Goal: Task Accomplishment & Management: Manage account settings

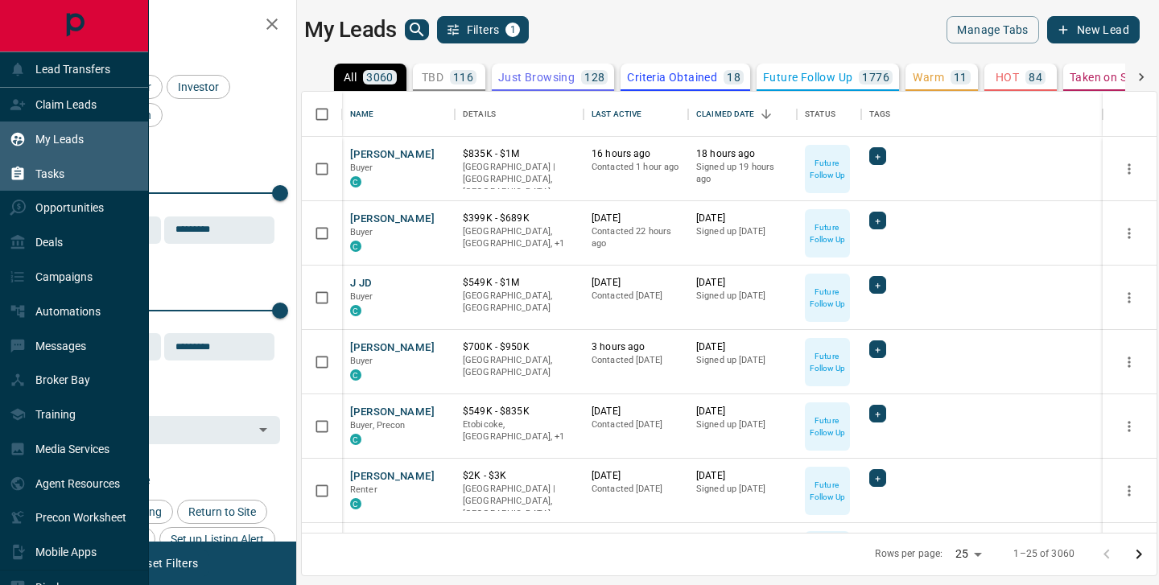
scroll to position [441, 854]
click at [27, 174] on div "Tasks" at bounding box center [37, 173] width 55 height 27
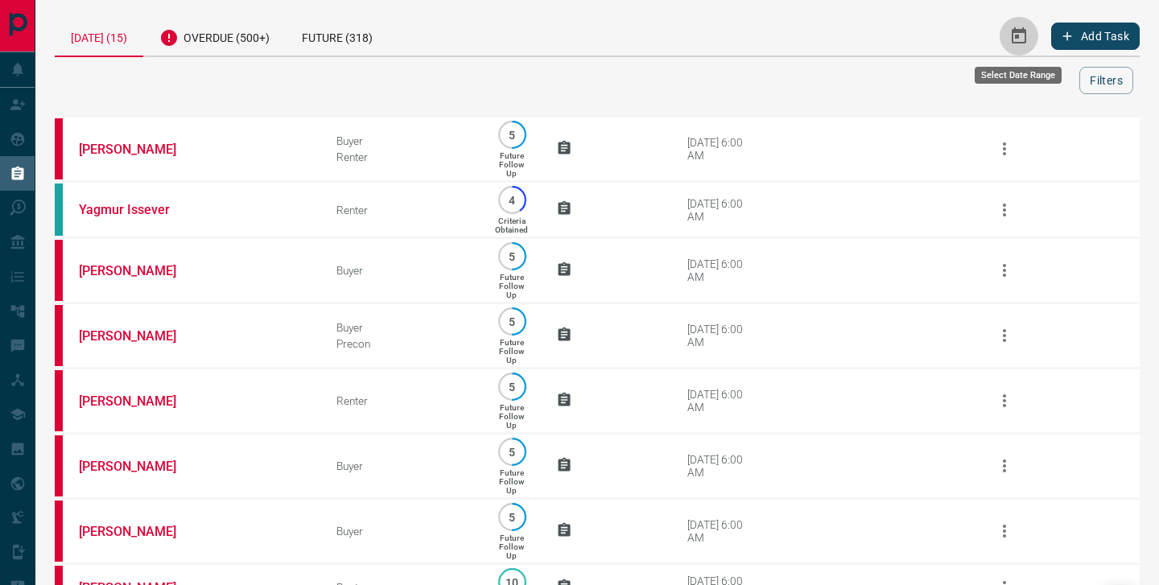
click at [1003, 33] on button "Select Date Range" at bounding box center [1018, 36] width 39 height 39
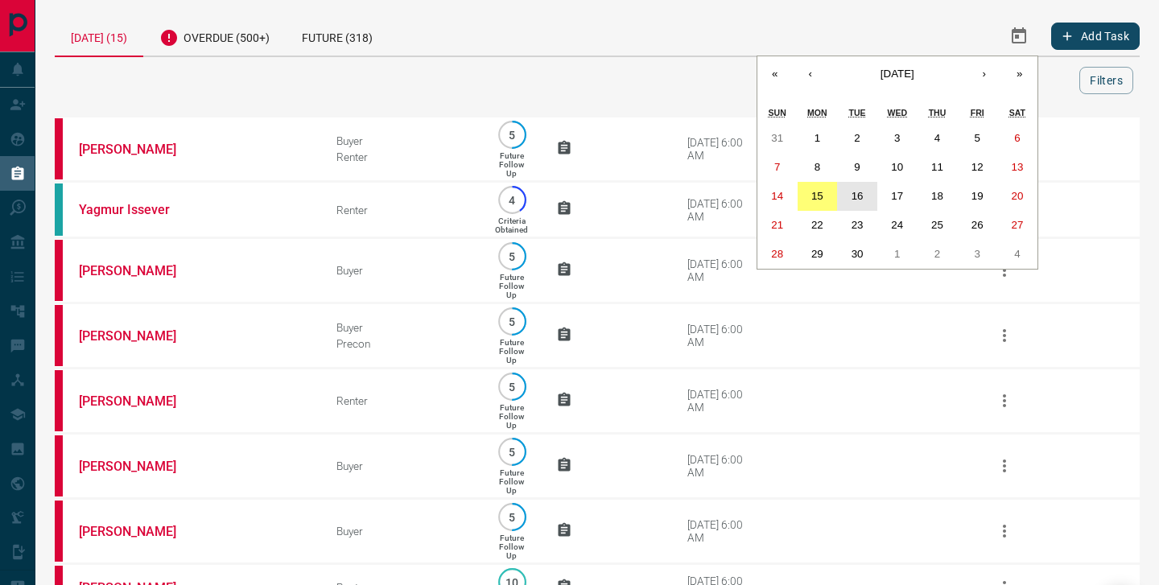
click at [856, 194] on abbr "16" at bounding box center [857, 196] width 12 height 12
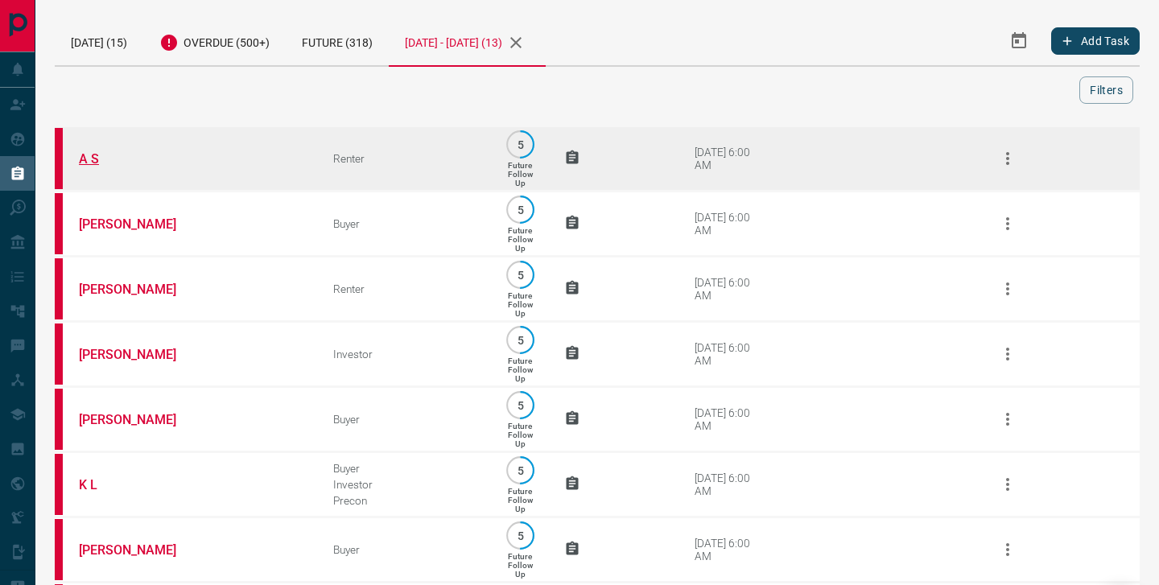
click at [95, 158] on link "A S" at bounding box center [139, 158] width 121 height 15
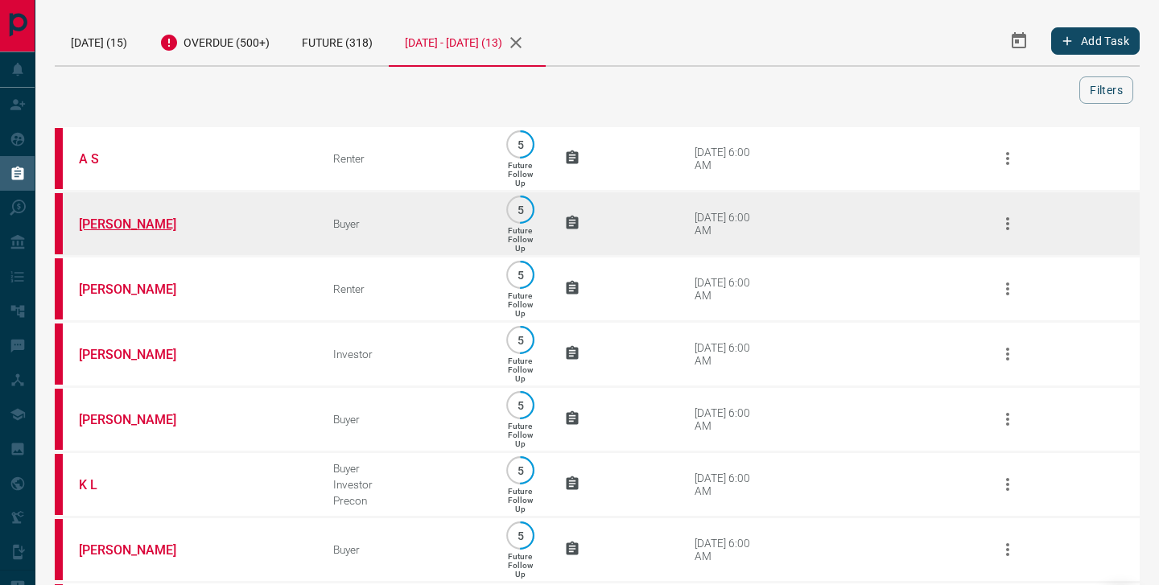
click at [113, 226] on link "[PERSON_NAME]" at bounding box center [139, 223] width 121 height 15
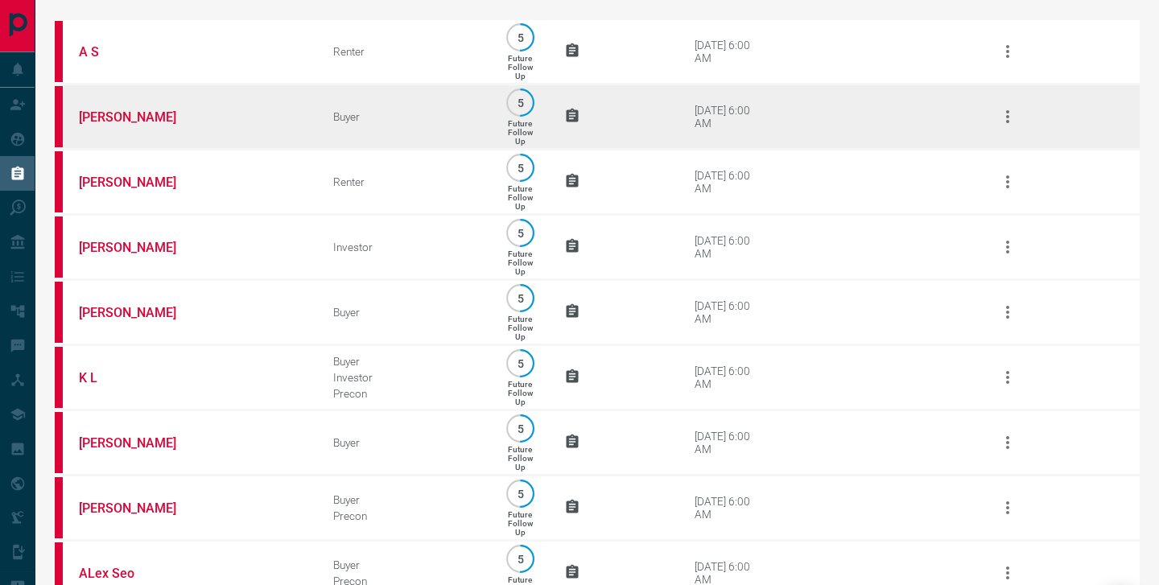
scroll to position [67, 0]
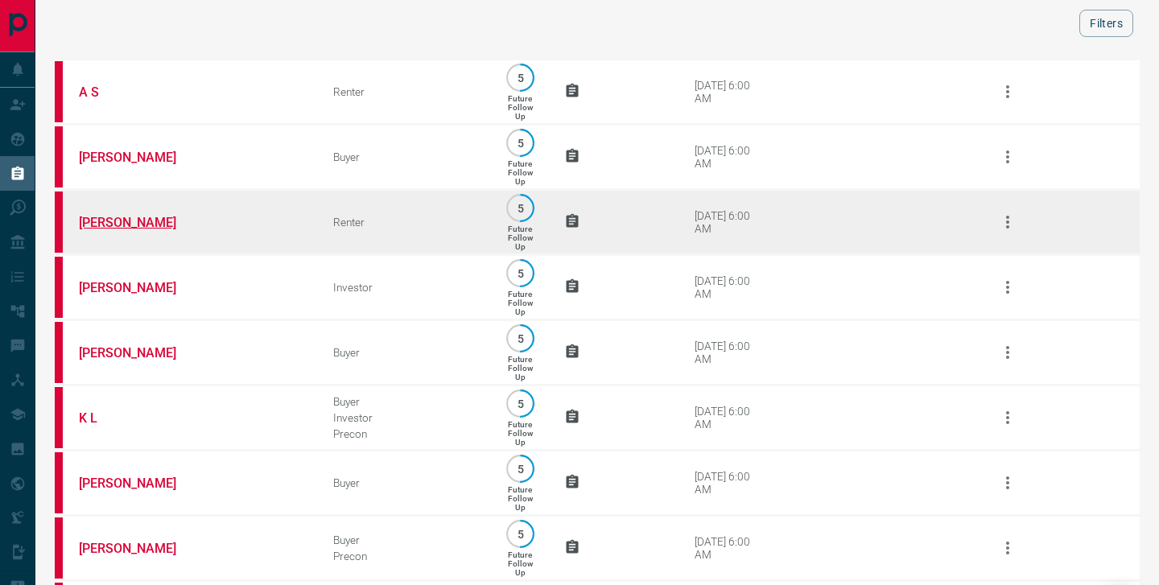
click at [121, 230] on link "[PERSON_NAME]" at bounding box center [139, 222] width 121 height 15
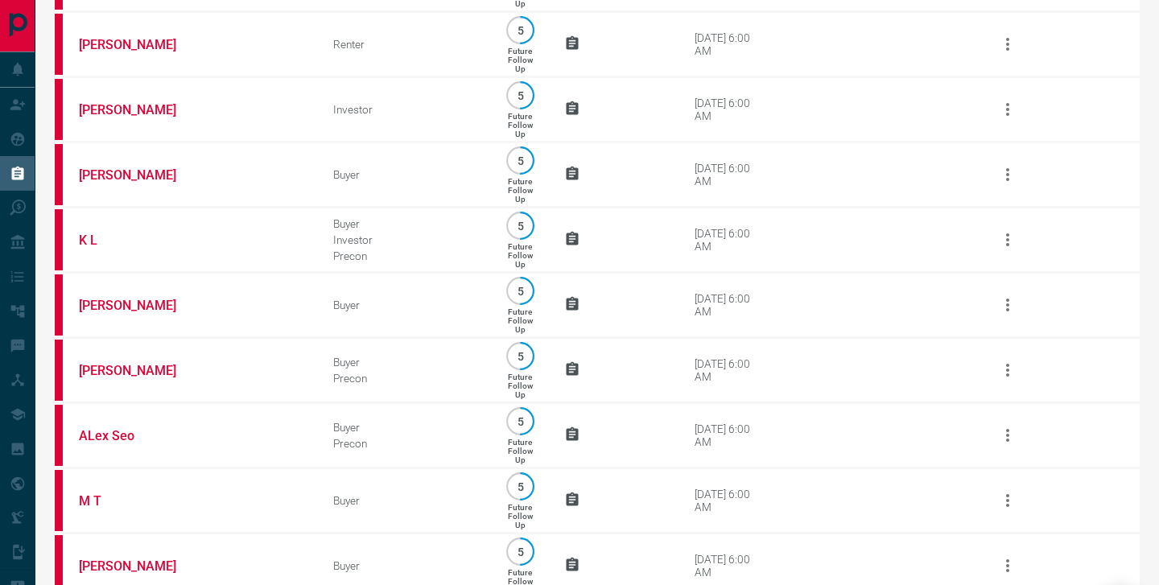
scroll to position [246, 0]
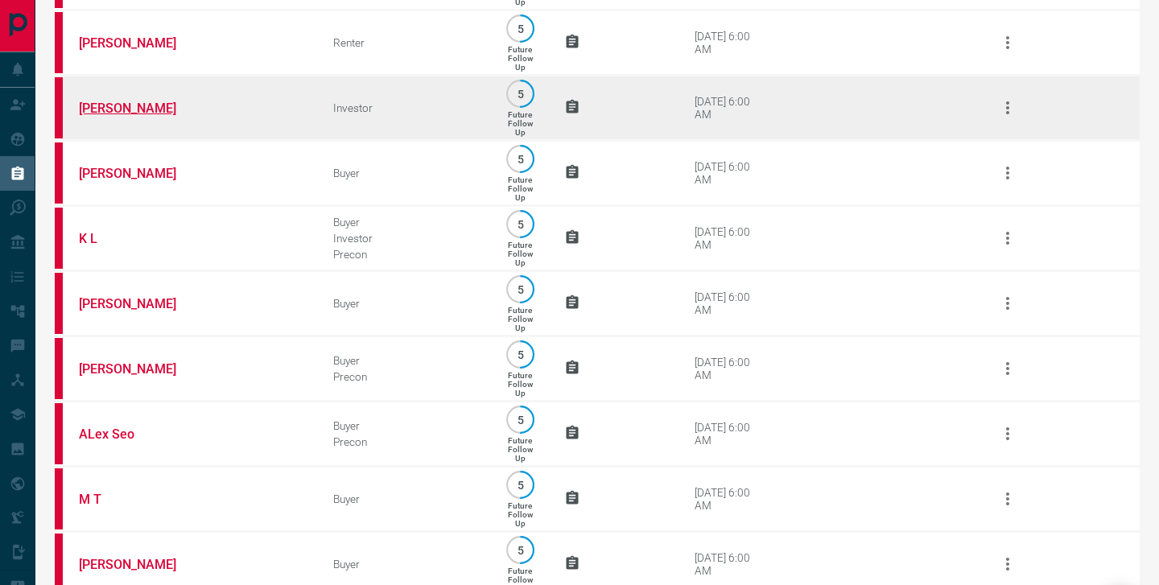
click at [133, 116] on link "[PERSON_NAME]" at bounding box center [139, 108] width 121 height 15
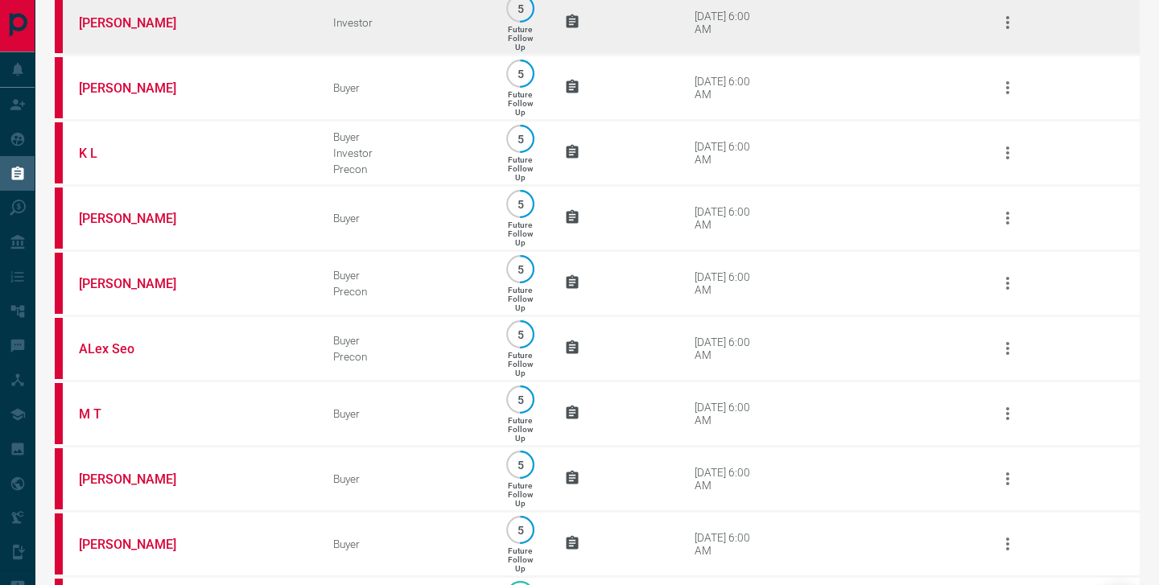
scroll to position [330, 0]
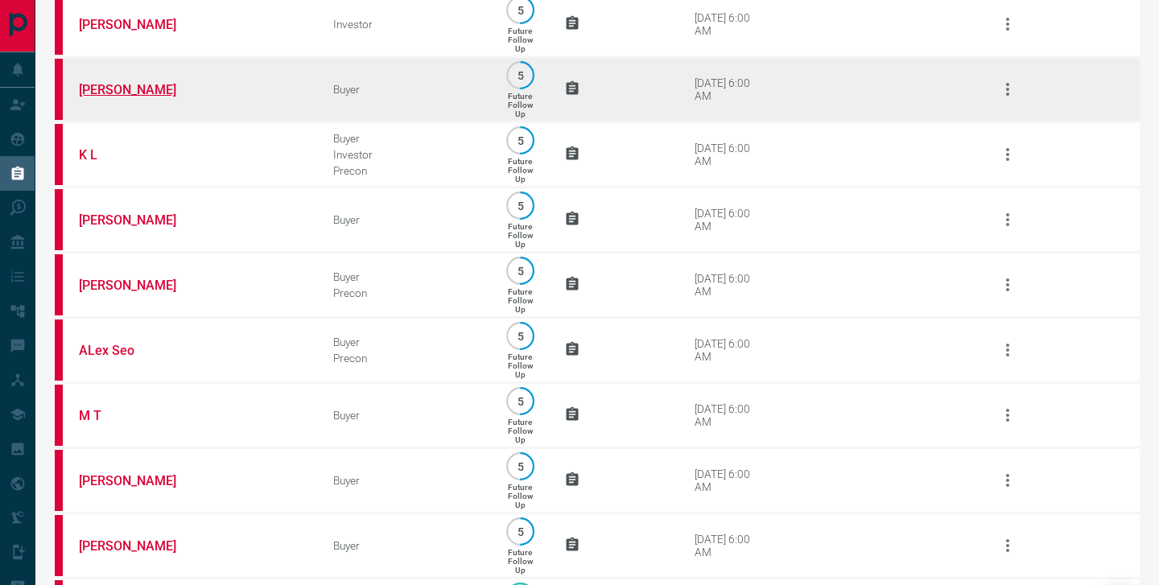
click at [115, 97] on link "[PERSON_NAME]" at bounding box center [139, 89] width 121 height 15
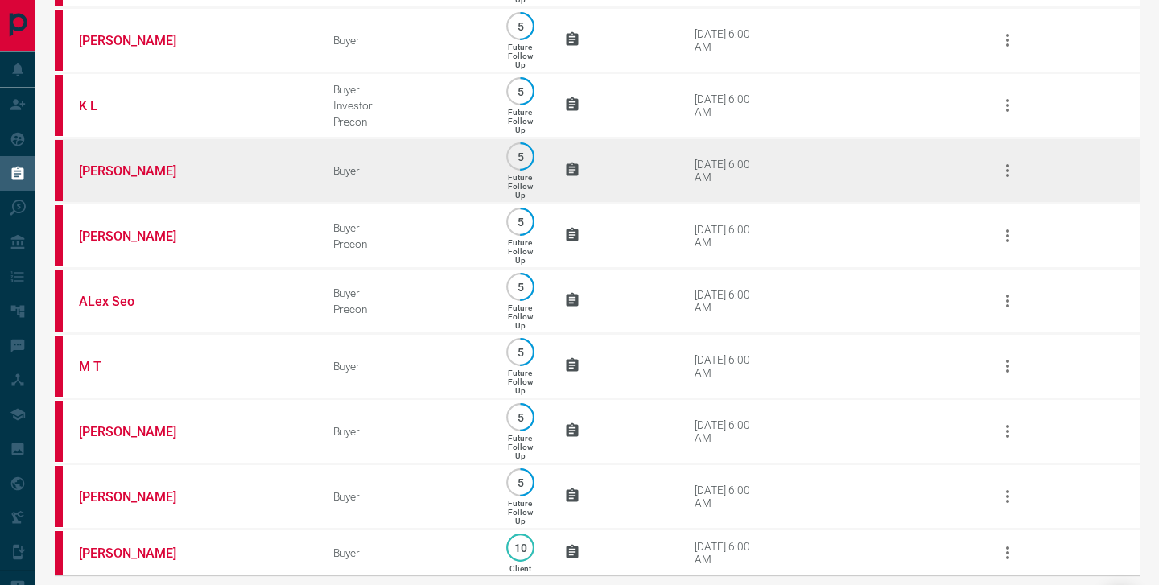
scroll to position [369, 0]
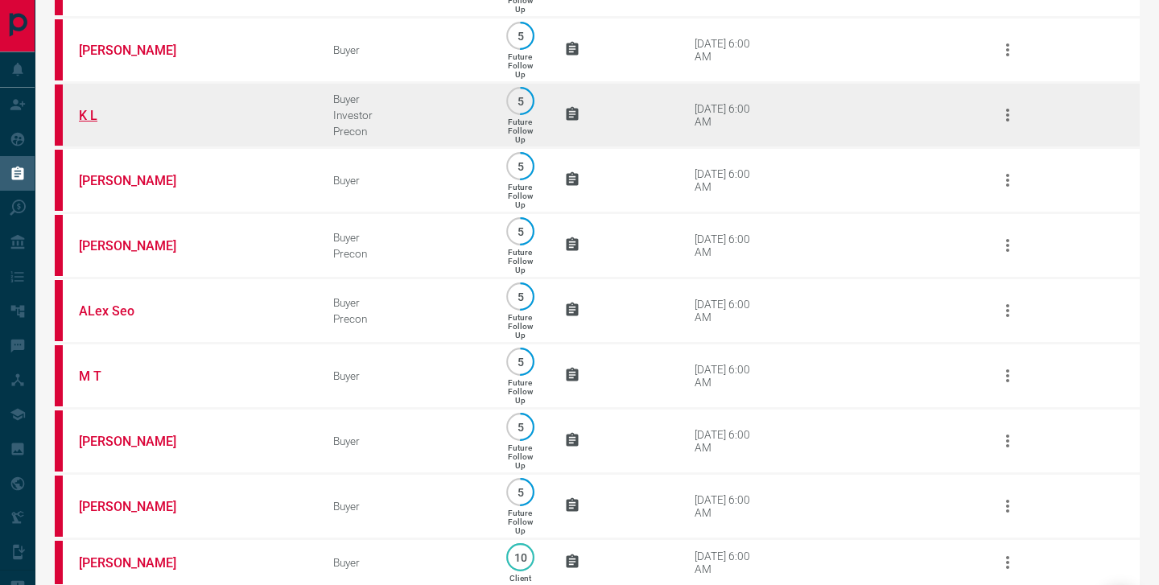
click at [90, 123] on link "K L" at bounding box center [139, 115] width 121 height 15
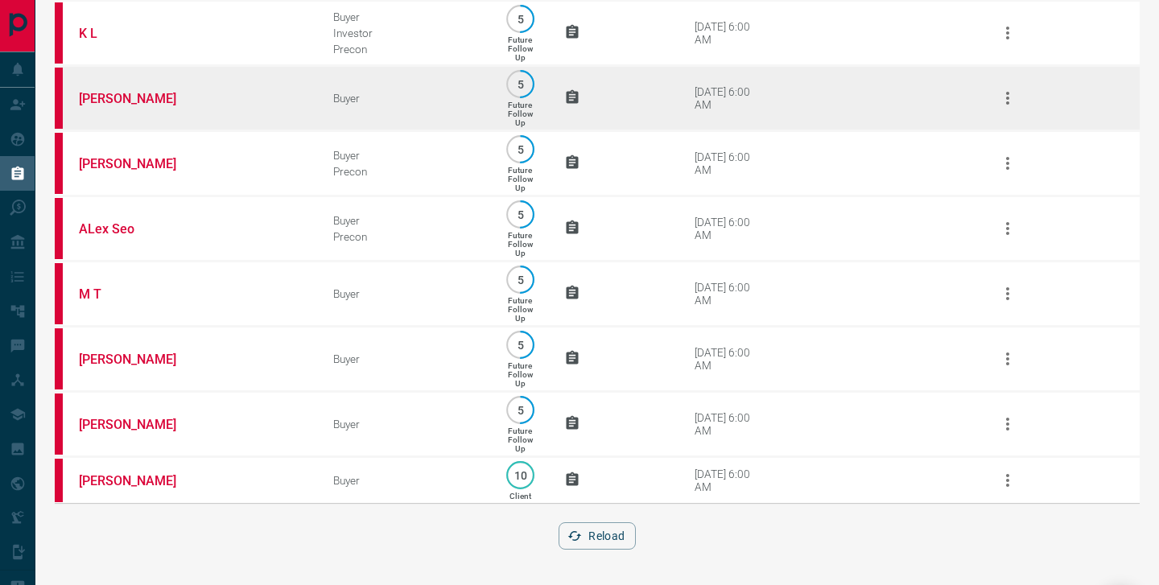
scroll to position [481, 0]
click at [130, 91] on link "[PERSON_NAME]" at bounding box center [139, 98] width 121 height 15
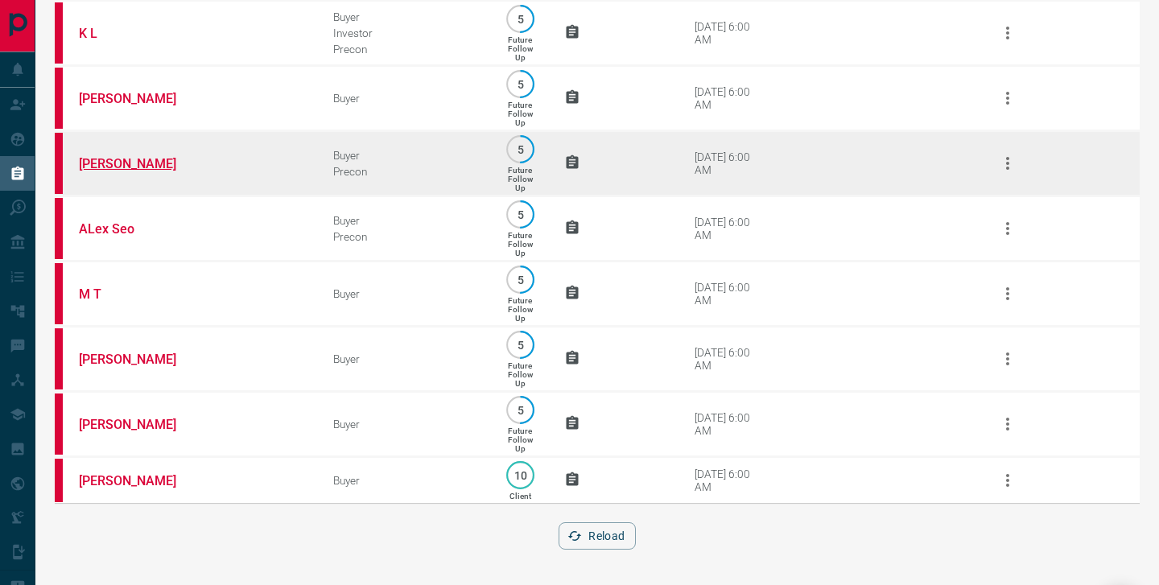
click at [144, 156] on link "[PERSON_NAME]" at bounding box center [139, 163] width 121 height 15
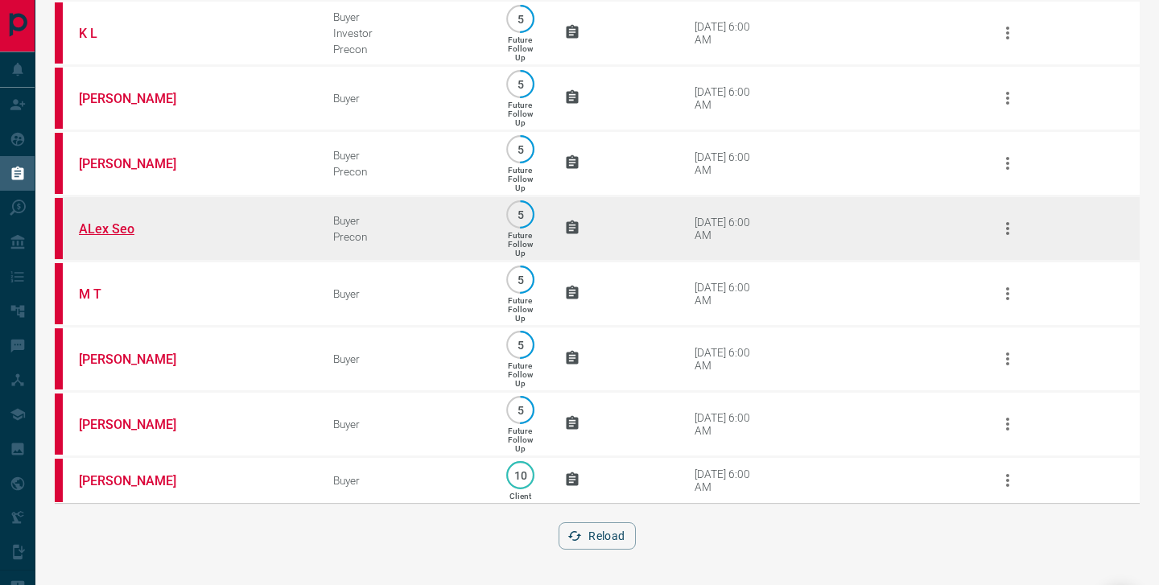
click at [110, 221] on link "ALex Seo" at bounding box center [139, 228] width 121 height 15
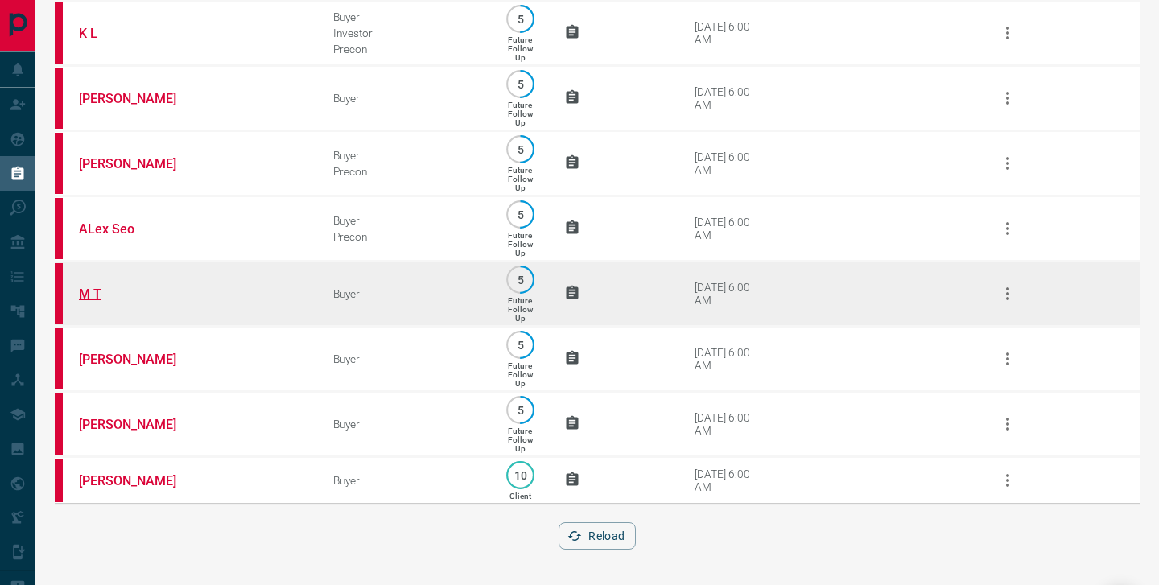
click at [92, 289] on link "M T" at bounding box center [139, 293] width 121 height 15
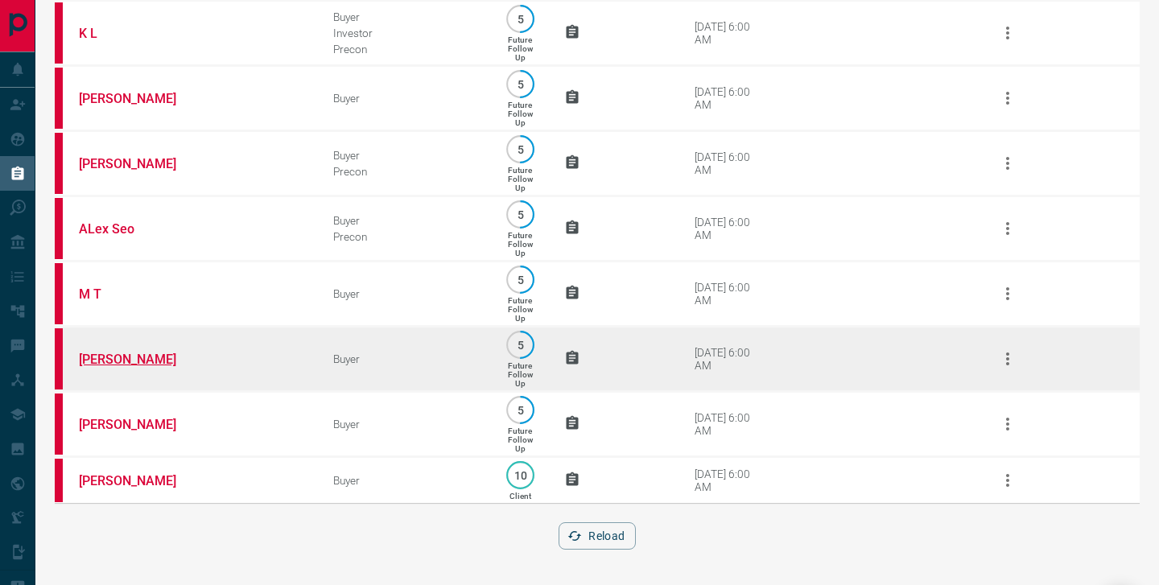
click at [145, 355] on link "[PERSON_NAME]" at bounding box center [139, 359] width 121 height 15
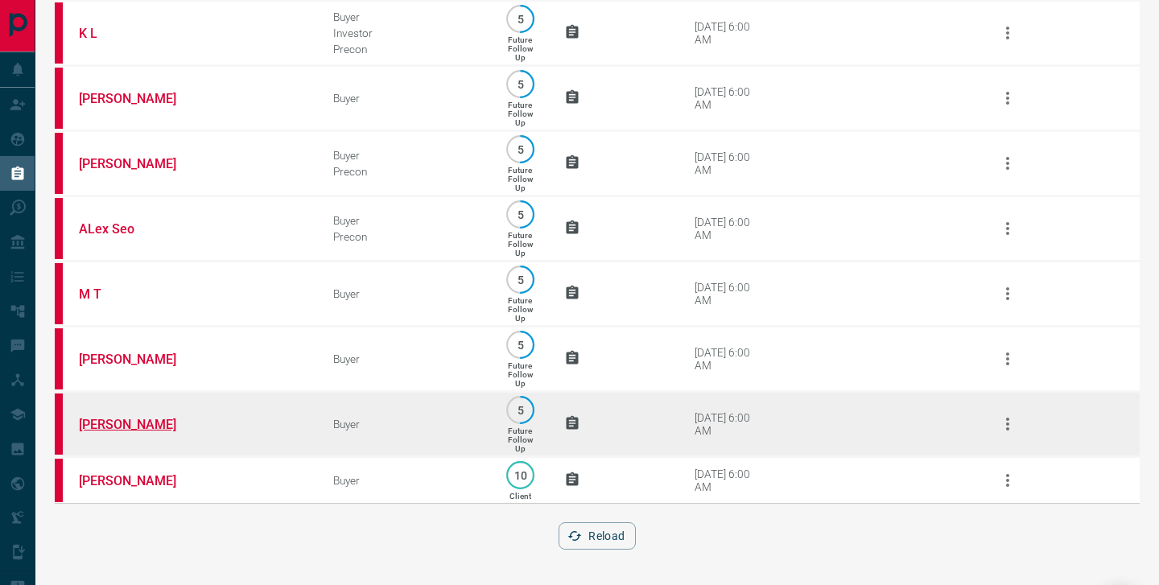
click at [141, 417] on link "[PERSON_NAME]" at bounding box center [139, 424] width 121 height 15
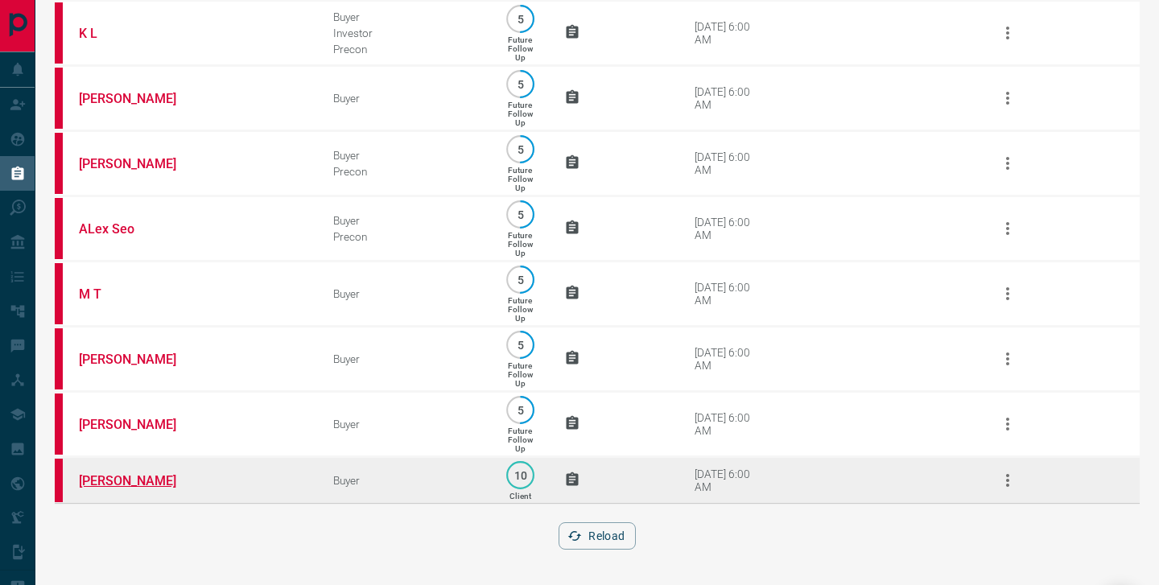
click at [117, 477] on link "[PERSON_NAME]" at bounding box center [139, 480] width 121 height 15
